Goal: Task Accomplishment & Management: Manage account settings

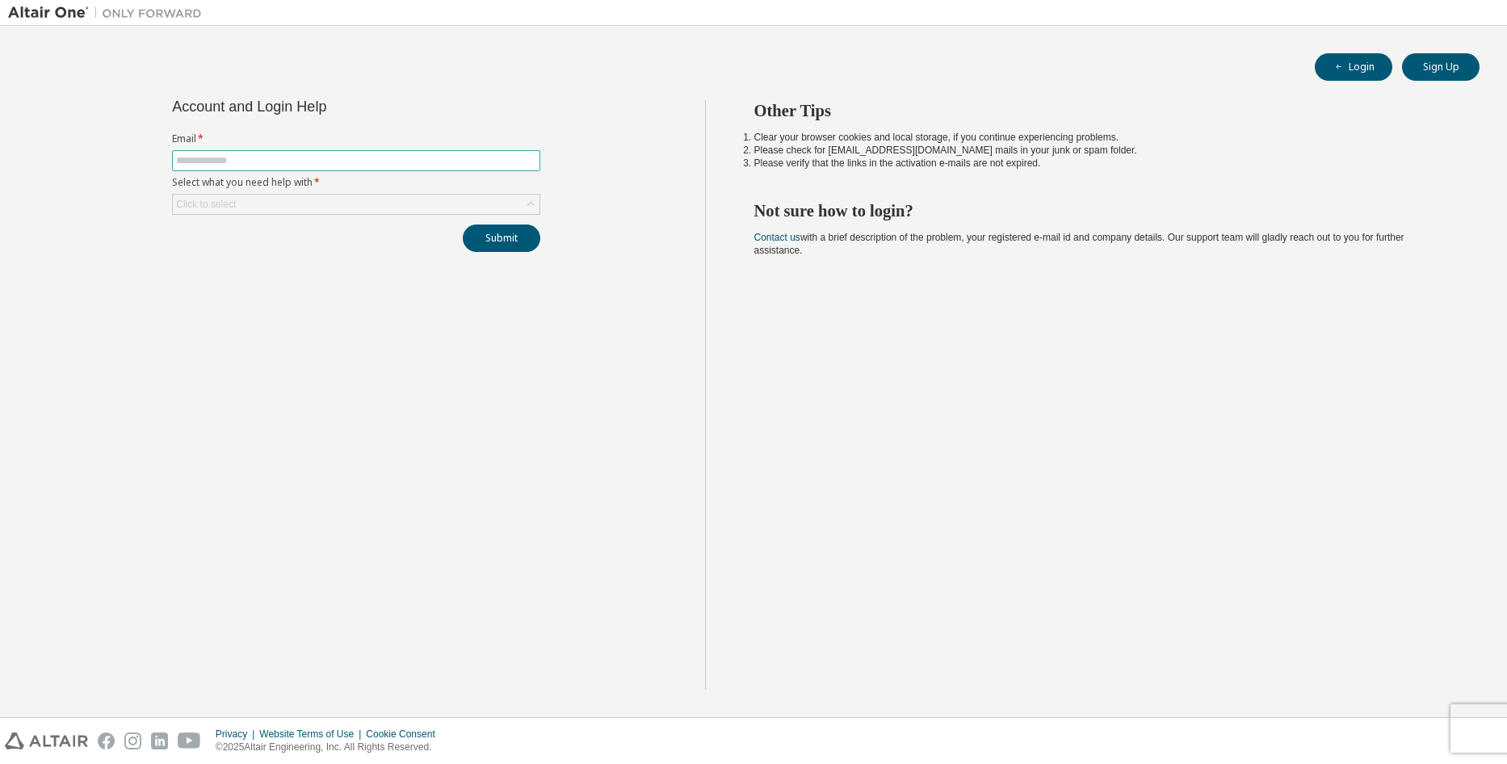
click at [325, 164] on input "text" at bounding box center [356, 160] width 360 height 13
type input "**********"
click at [253, 215] on div "**********" at bounding box center [356, 176] width 388 height 152
click at [242, 198] on div "Click to select" at bounding box center [356, 204] width 367 height 19
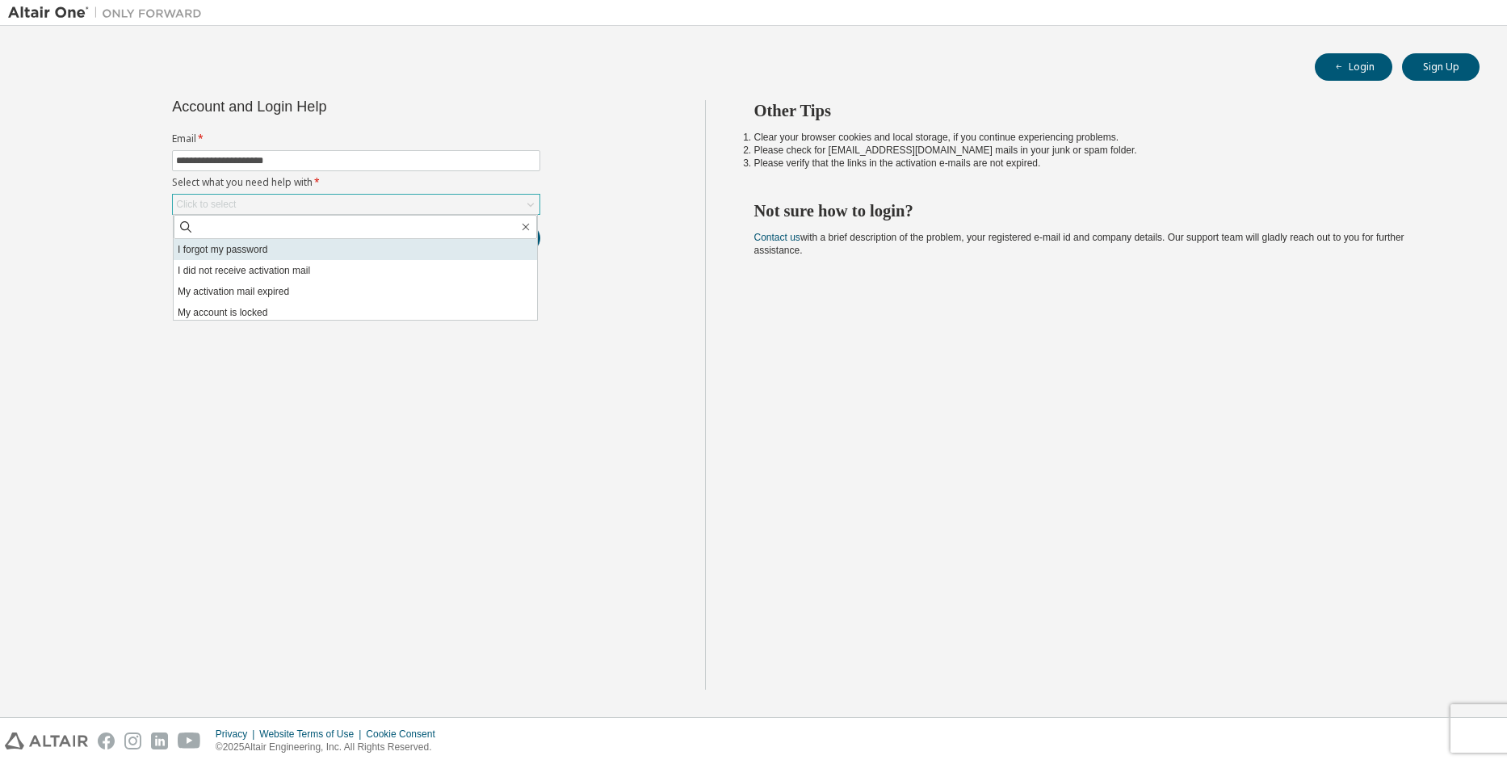
click at [233, 258] on li "I forgot my password" at bounding box center [355, 249] width 363 height 21
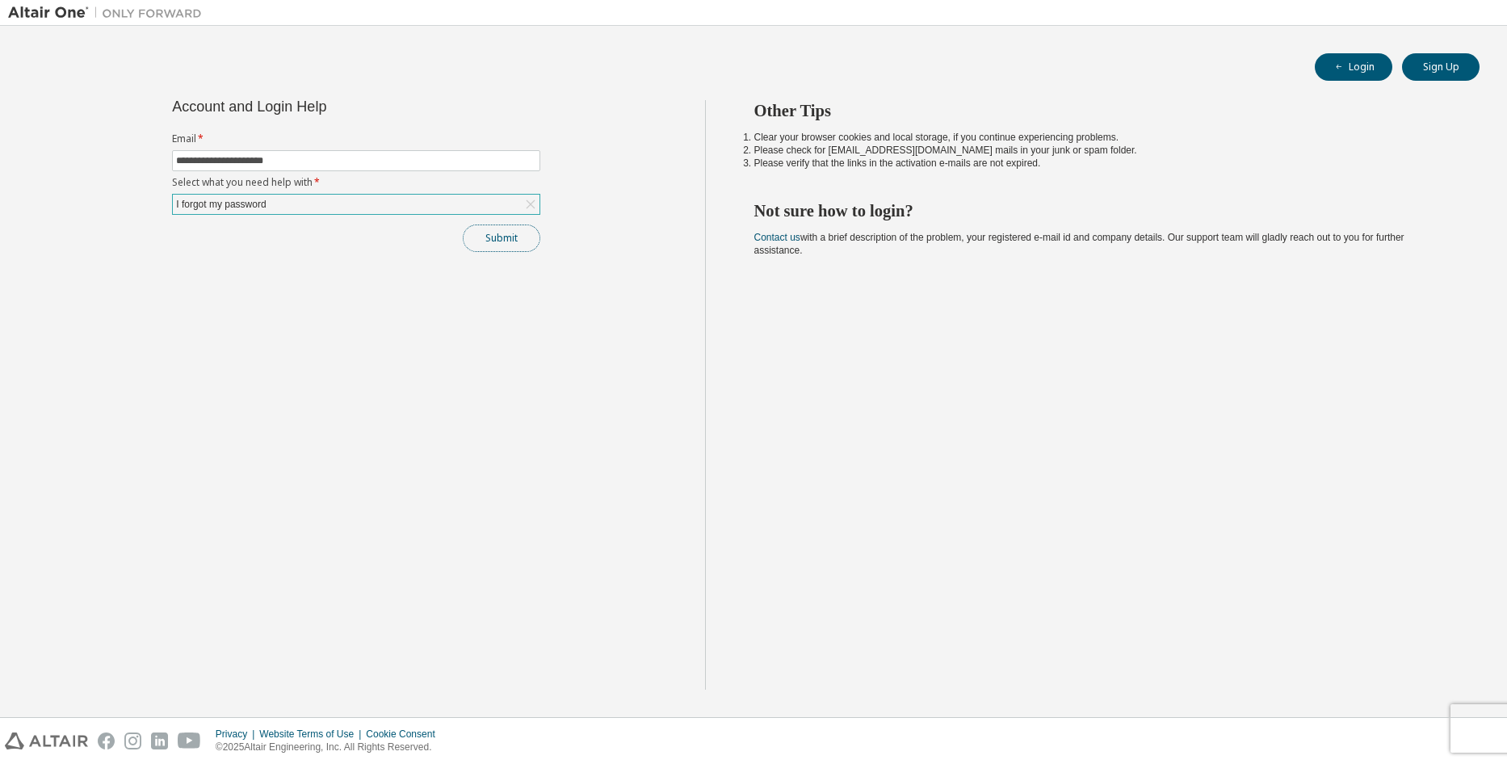
click at [507, 231] on button "Submit" at bounding box center [502, 238] width 78 height 27
click at [1333, 729] on span "Bad Request" at bounding box center [1329, 730] width 59 height 13
click at [506, 233] on button "Submit" at bounding box center [502, 238] width 78 height 27
click at [506, 233] on div "Submit" at bounding box center [356, 238] width 368 height 27
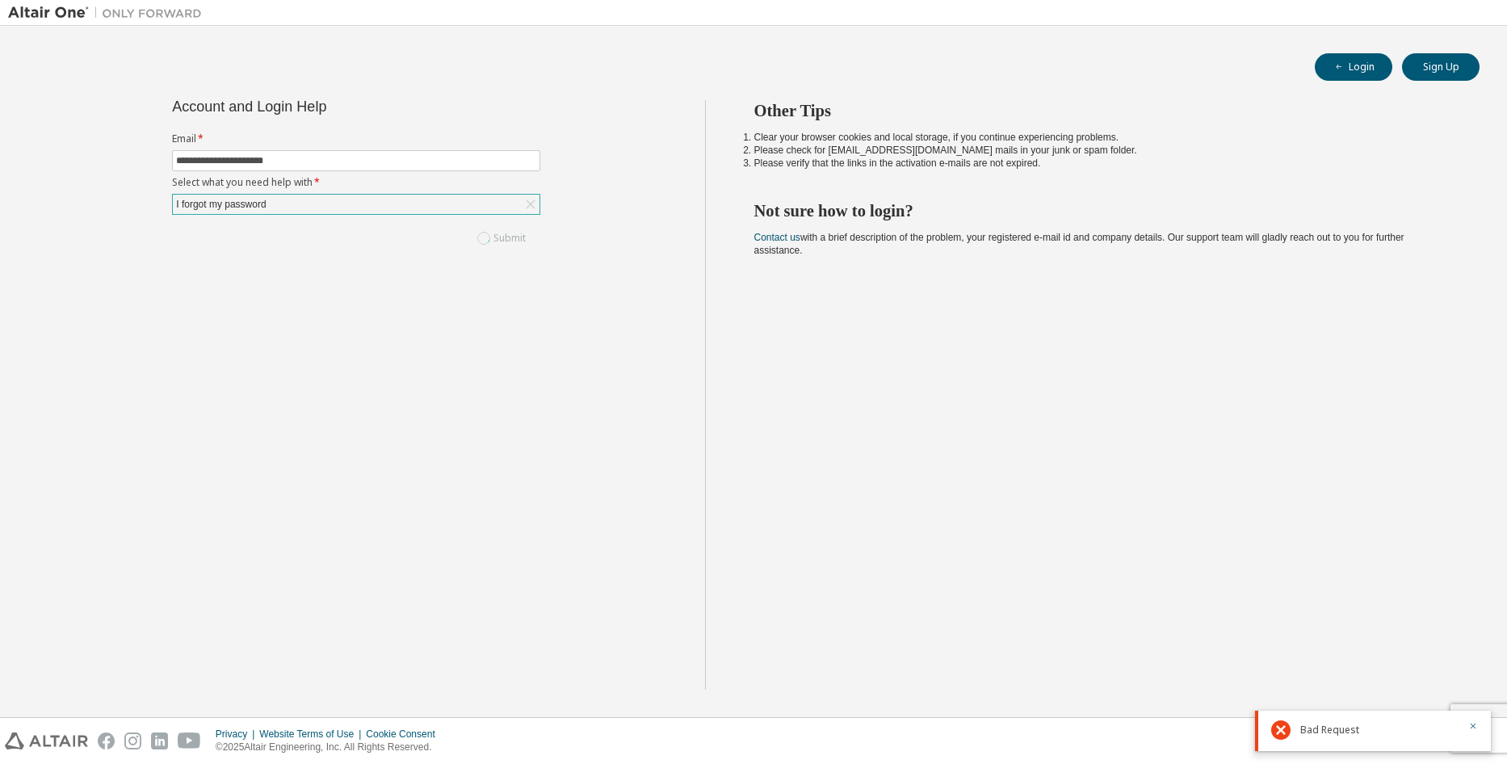
click at [506, 233] on div "Submit" at bounding box center [356, 238] width 368 height 27
click at [506, 233] on button "Submit" at bounding box center [502, 238] width 78 height 27
click at [506, 233] on div "Submit" at bounding box center [356, 238] width 368 height 27
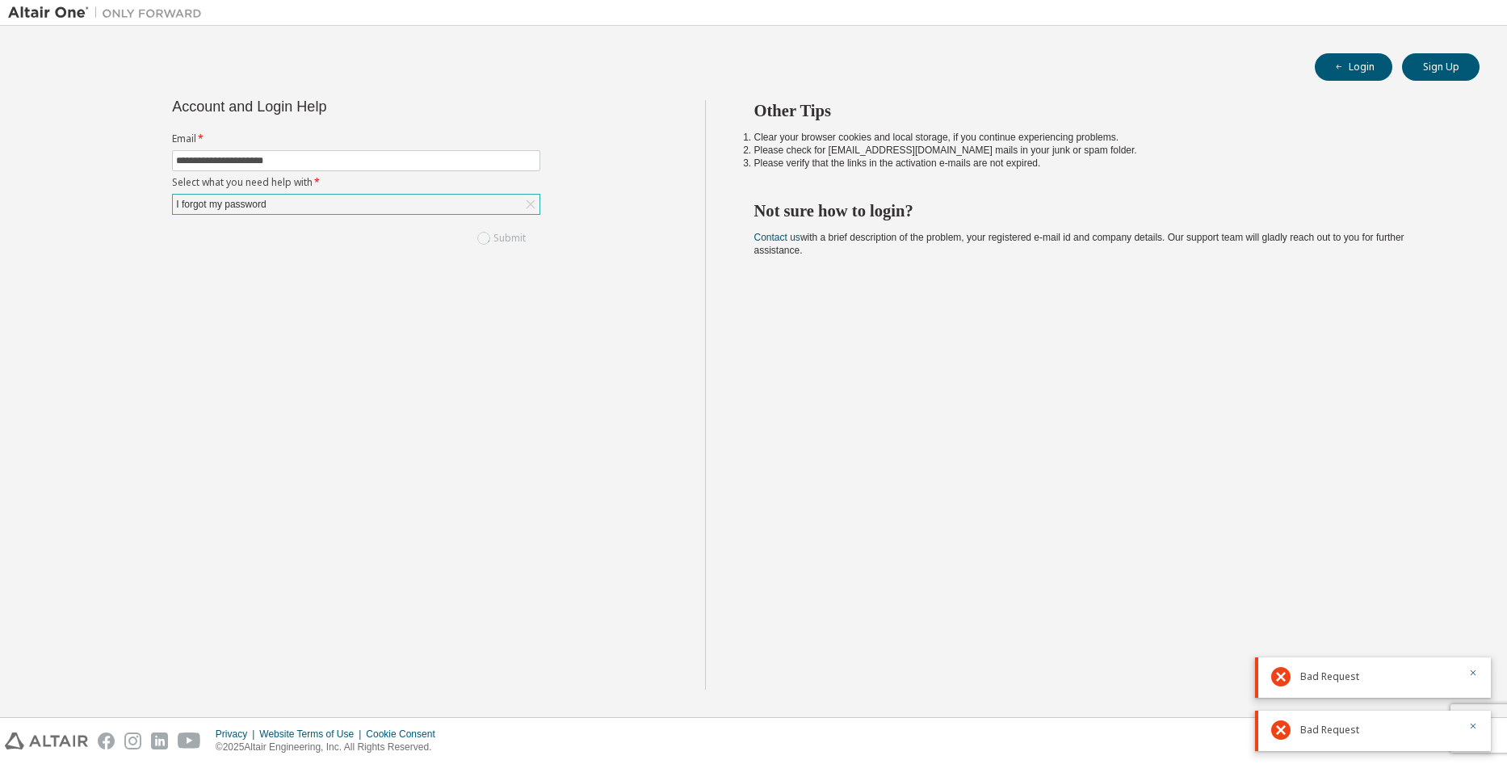
click at [506, 233] on div "Submit" at bounding box center [356, 238] width 368 height 27
click at [506, 233] on button "Submit" at bounding box center [502, 238] width 78 height 27
click at [506, 233] on div "Submit" at bounding box center [356, 238] width 368 height 27
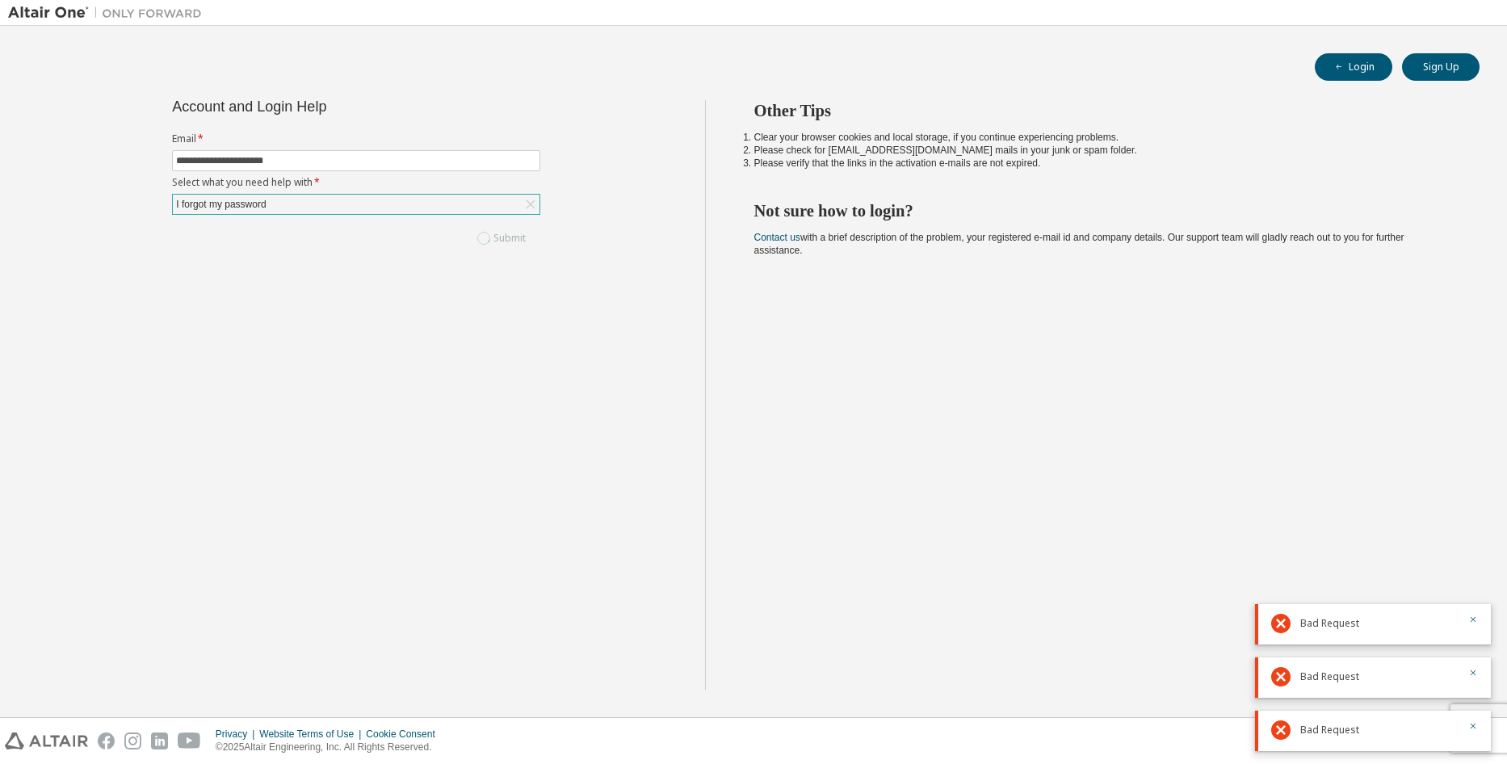
click at [506, 233] on div "Submit" at bounding box center [356, 238] width 368 height 27
